Goal: Navigation & Orientation: Understand site structure

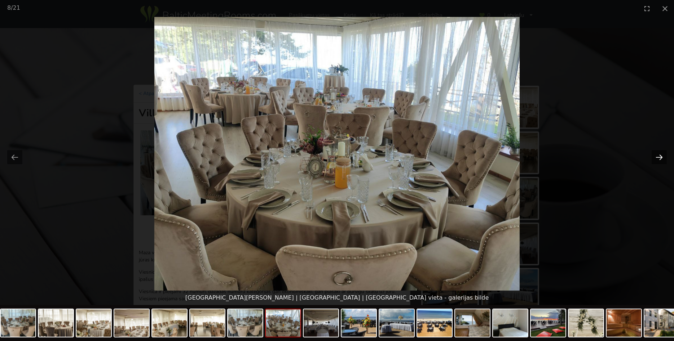
click at [658, 158] on button "Next slide" at bounding box center [658, 157] width 15 height 14
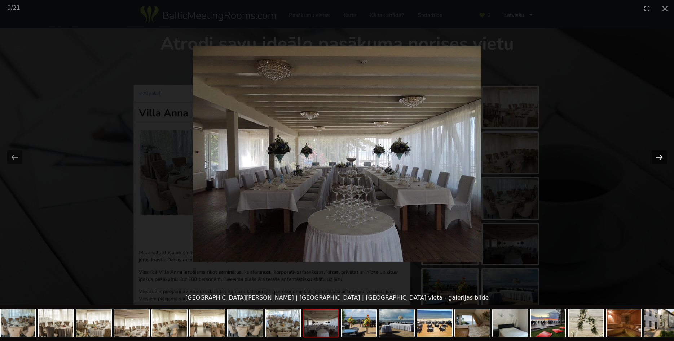
click at [658, 158] on button "Next slide" at bounding box center [658, 157] width 15 height 14
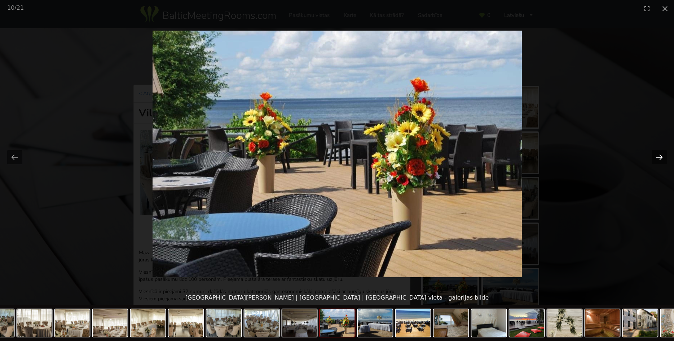
click at [658, 158] on button "Next slide" at bounding box center [658, 157] width 15 height 14
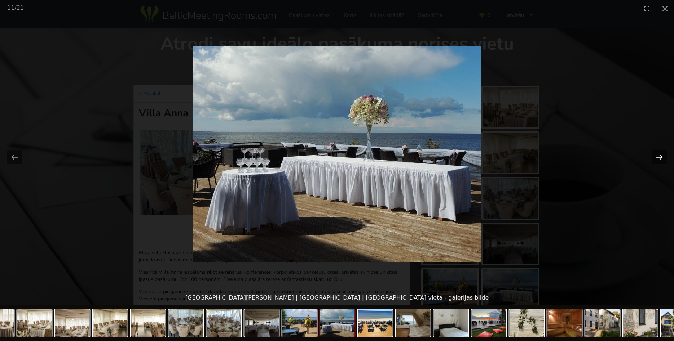
click at [658, 158] on button "Next slide" at bounding box center [658, 157] width 15 height 14
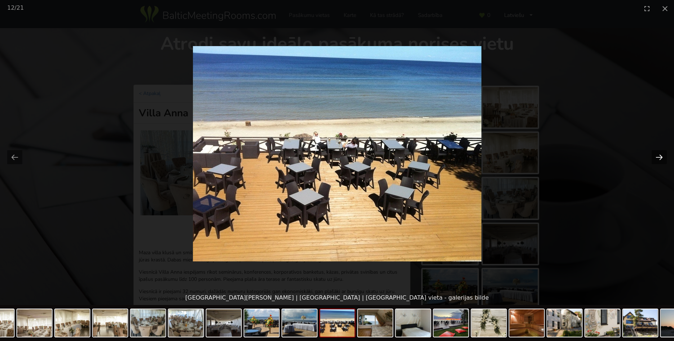
click at [658, 158] on button "Next slide" at bounding box center [658, 157] width 15 height 14
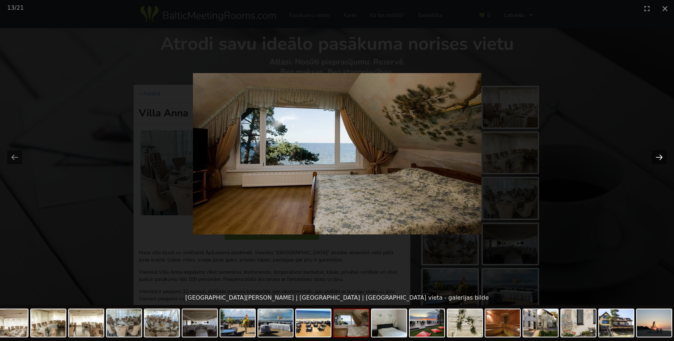
click at [658, 158] on button "Next slide" at bounding box center [658, 157] width 15 height 14
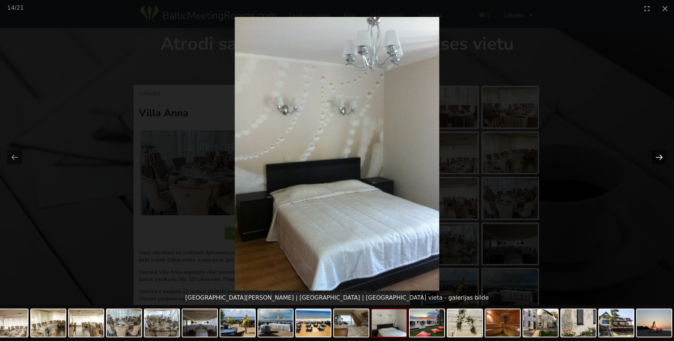
click at [658, 158] on button "Next slide" at bounding box center [658, 157] width 15 height 14
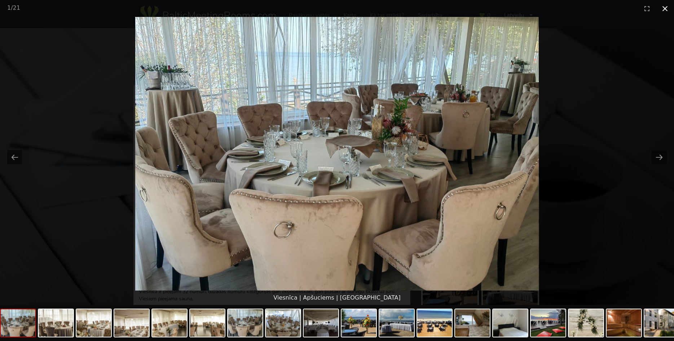
click at [663, 8] on button "Close gallery" at bounding box center [665, 8] width 18 height 17
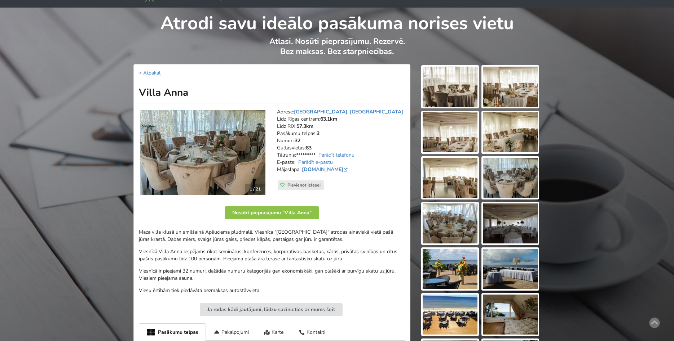
scroll to position [37, 0]
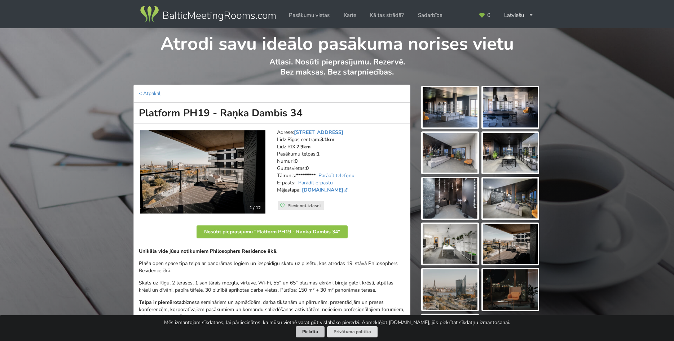
click at [313, 335] on button "Piekrītu" at bounding box center [310, 332] width 29 height 11
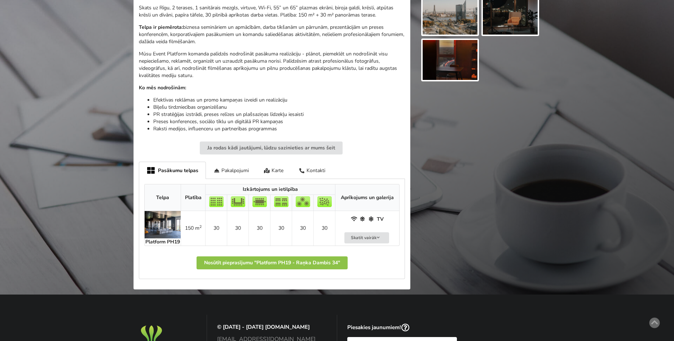
scroll to position [294, 0]
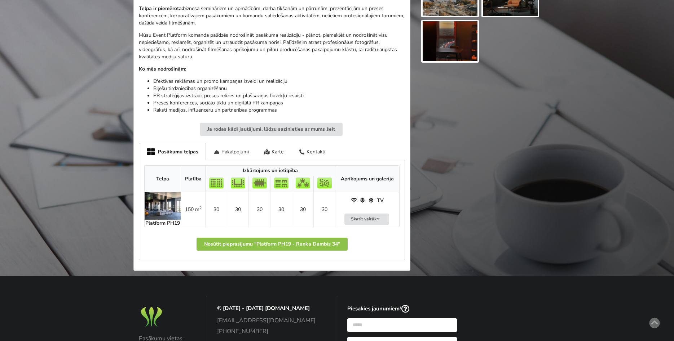
click at [234, 149] on div "Pakalpojumi" at bounding box center [231, 151] width 50 height 17
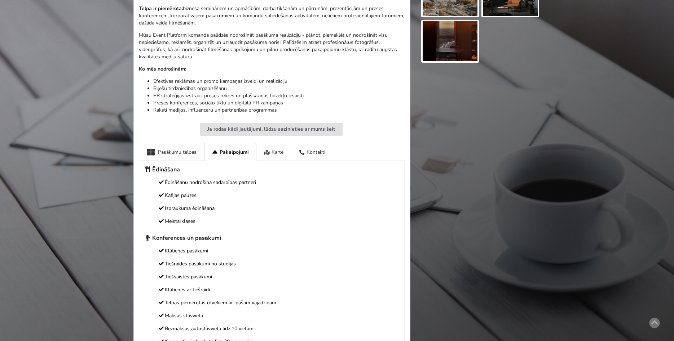
click at [273, 154] on div "Karte" at bounding box center [273, 152] width 35 height 18
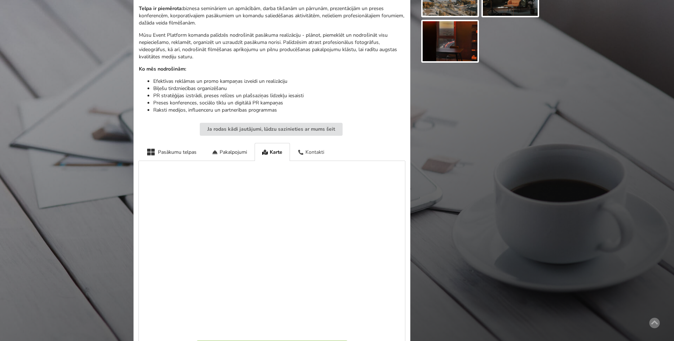
click at [316, 154] on div "Kontakti" at bounding box center [311, 152] width 42 height 18
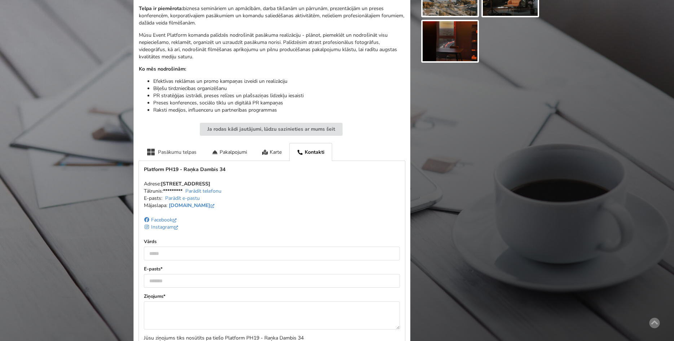
click at [160, 150] on div "Pasākumu telpas" at bounding box center [171, 152] width 65 height 18
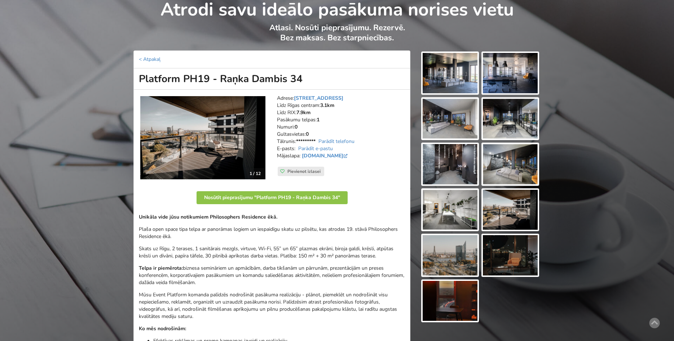
scroll to position [0, 0]
